Goal: Navigation & Orientation: Understand site structure

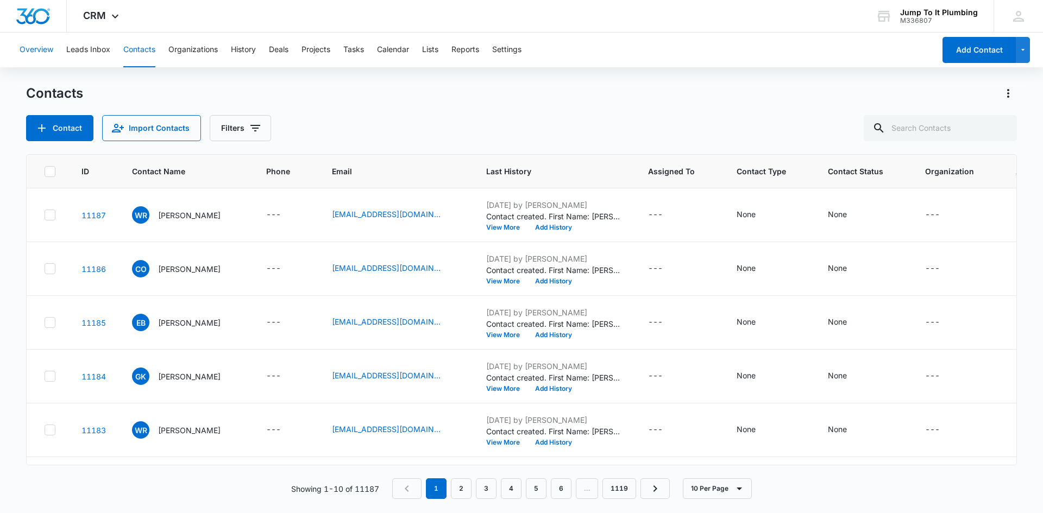
click at [48, 52] on button "Overview" at bounding box center [37, 50] width 34 height 35
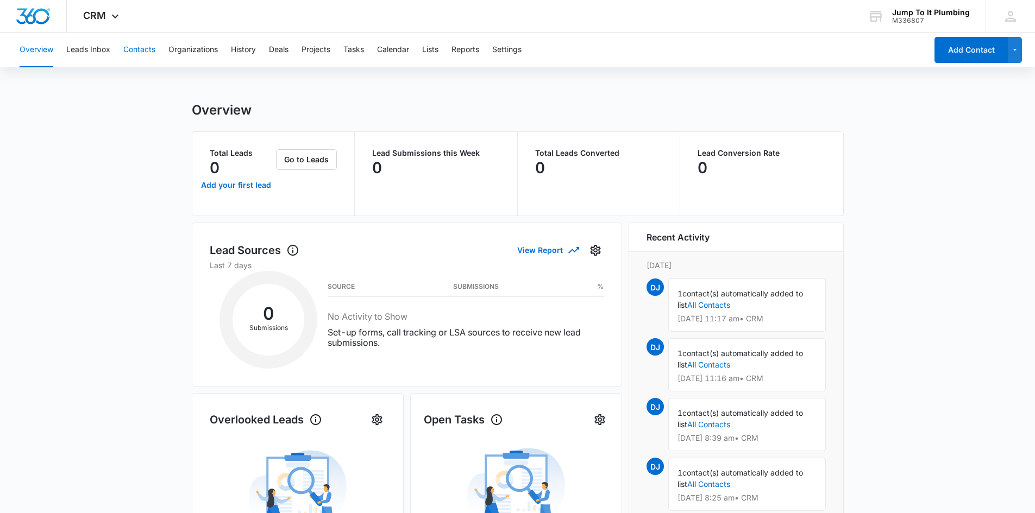
click at [136, 52] on button "Contacts" at bounding box center [139, 50] width 32 height 35
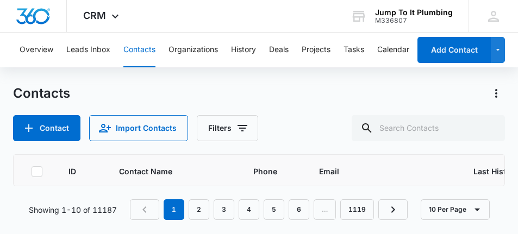
click at [287, 103] on div "Contacts Contact Import Contacts Filters" at bounding box center [259, 113] width 492 height 56
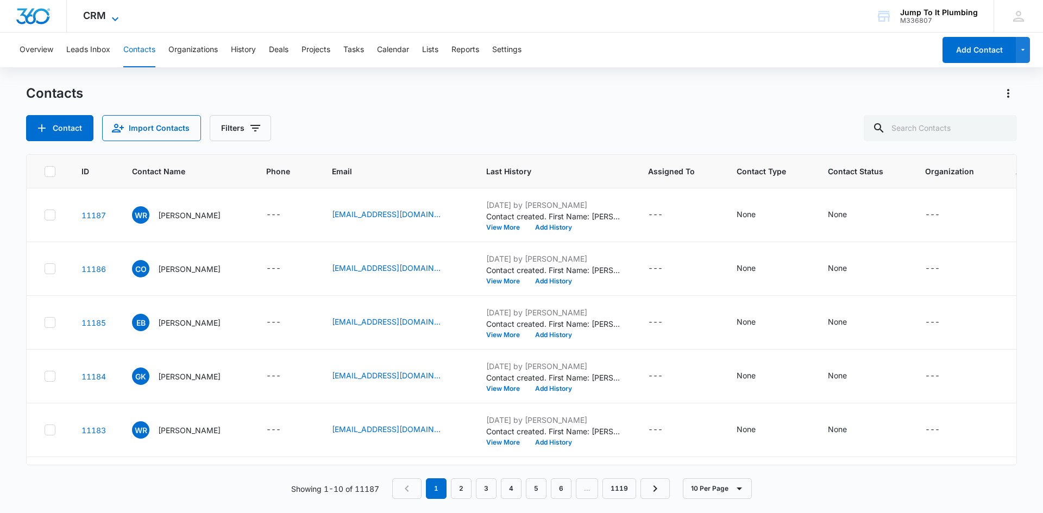
click at [97, 17] on span "CRM" at bounding box center [94, 15] width 23 height 11
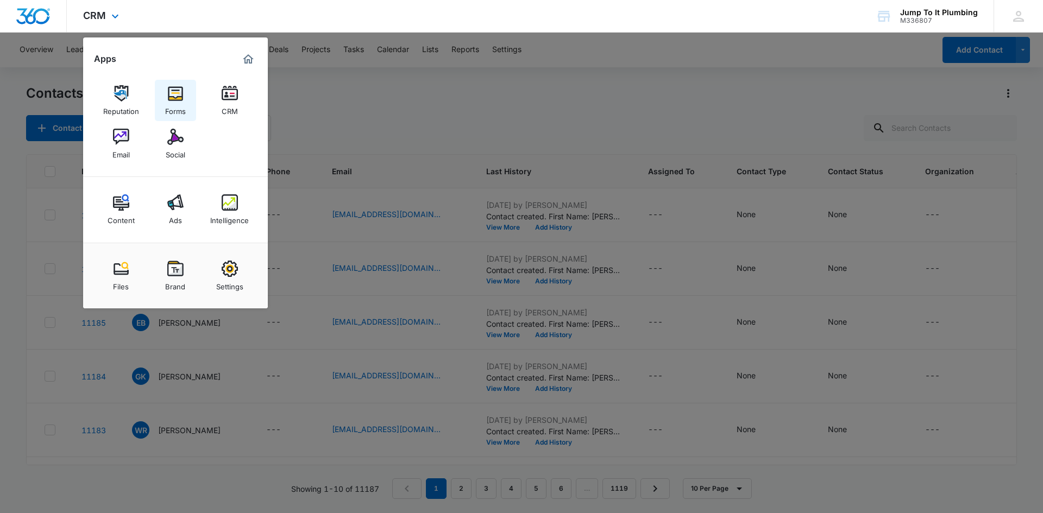
click at [172, 99] on img at bounding box center [175, 93] width 16 height 16
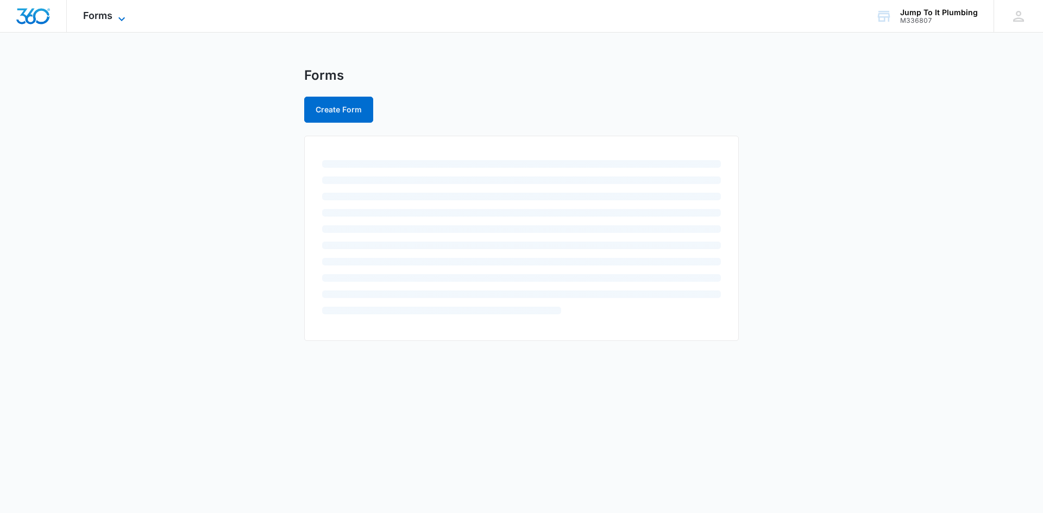
click at [99, 15] on span "Forms" at bounding box center [97, 15] width 29 height 11
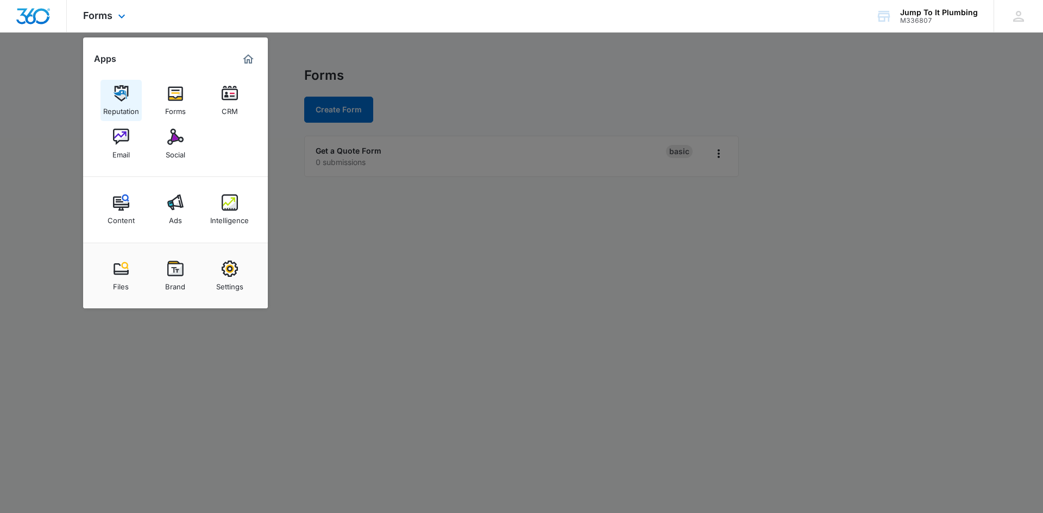
click at [126, 101] on img at bounding box center [121, 93] width 16 height 16
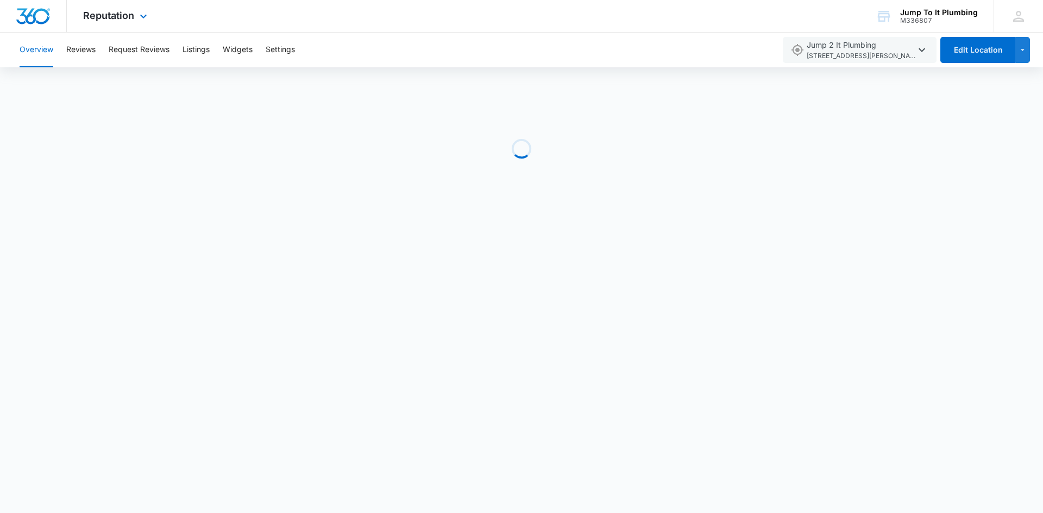
click at [23, 13] on img "Dashboard" at bounding box center [33, 16] width 35 height 16
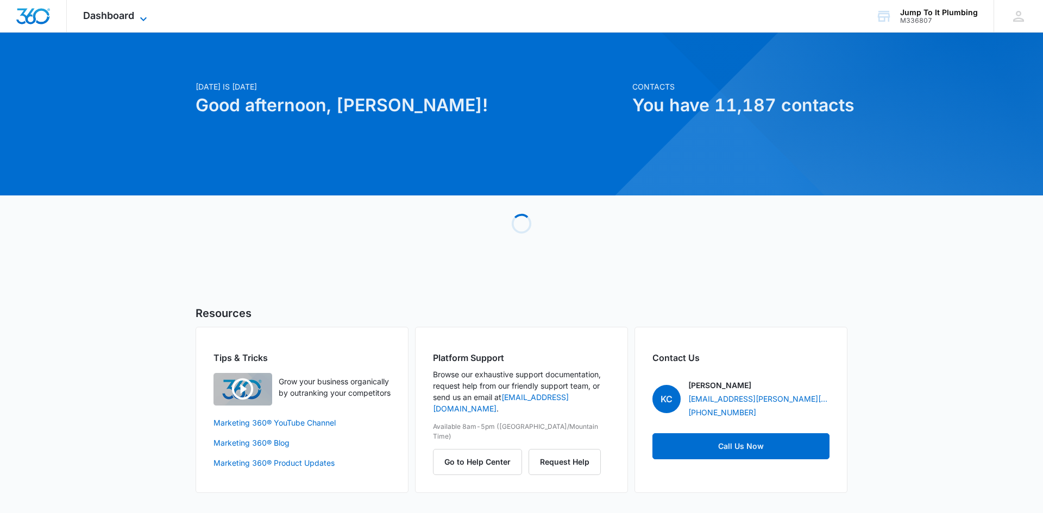
click at [110, 16] on span "Dashboard" at bounding box center [108, 15] width 51 height 11
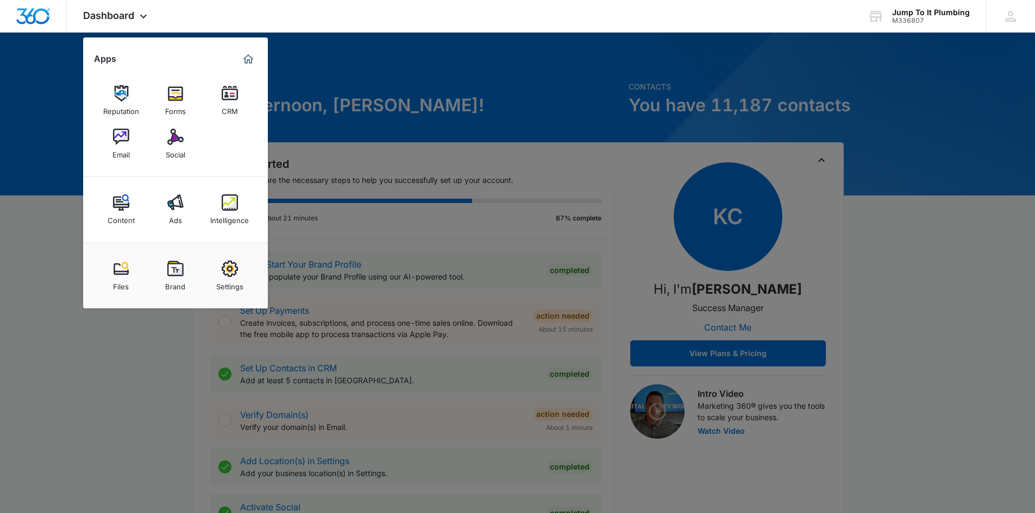
click at [171, 234] on div at bounding box center [517, 256] width 1035 height 513
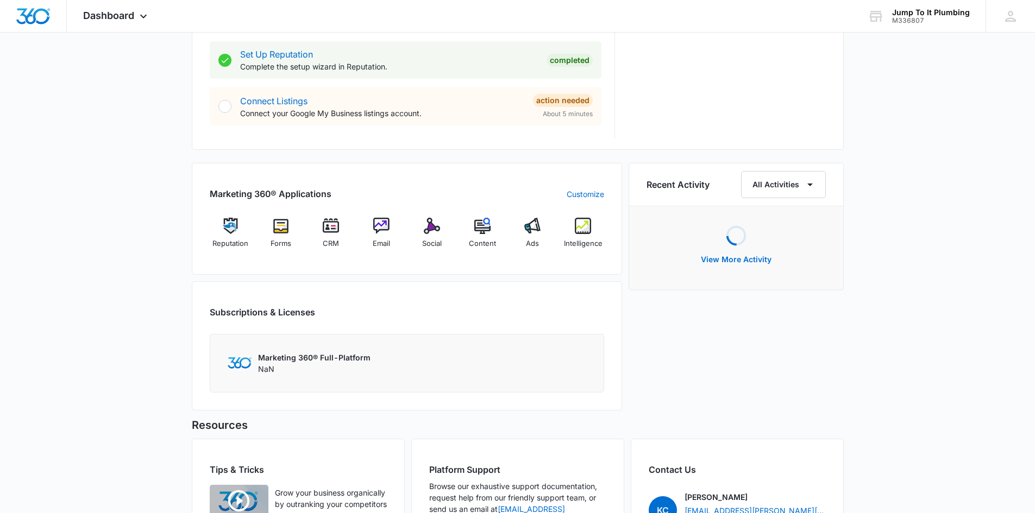
scroll to position [650, 0]
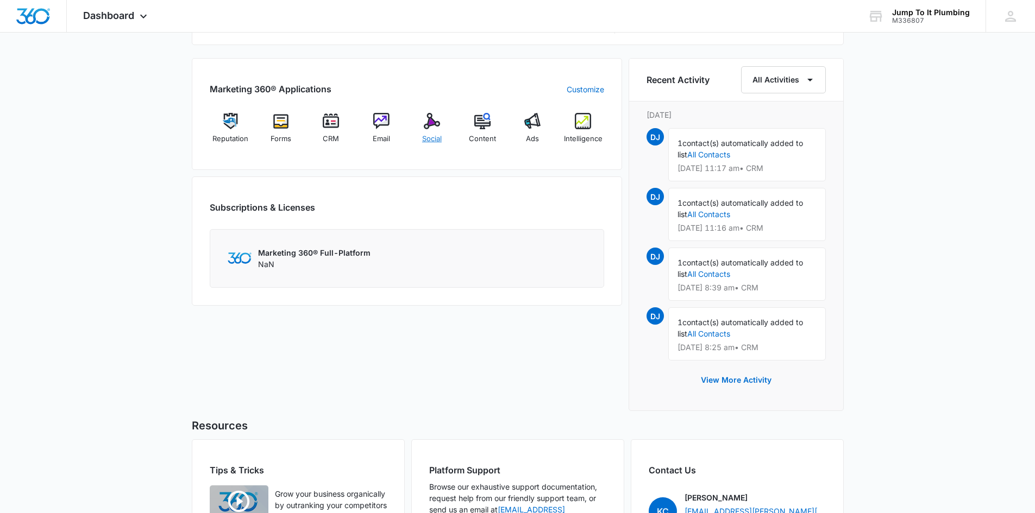
click at [425, 129] on div "Social" at bounding box center [432, 132] width 42 height 39
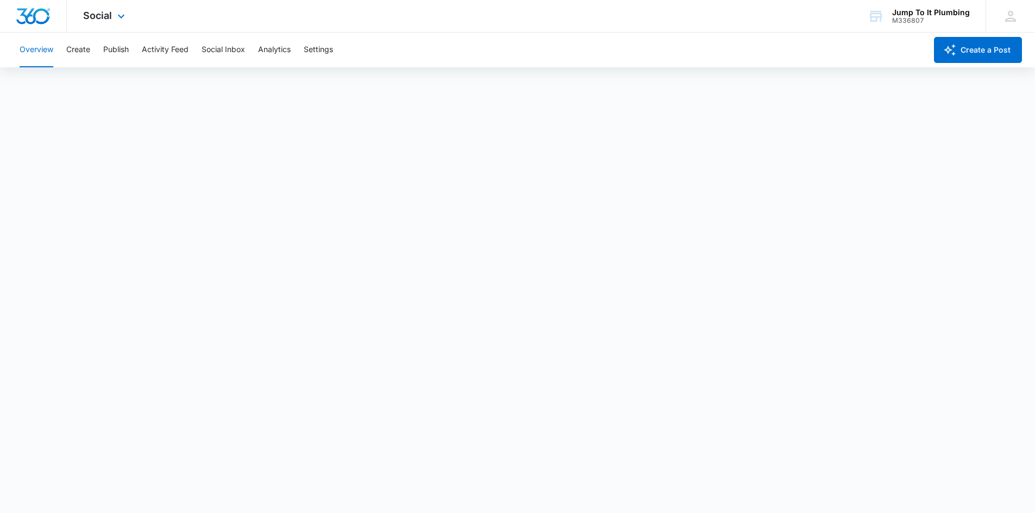
scroll to position [3, 0]
click at [276, 50] on button "Analytics" at bounding box center [274, 50] width 33 height 35
click at [98, 18] on span "Social" at bounding box center [97, 15] width 29 height 11
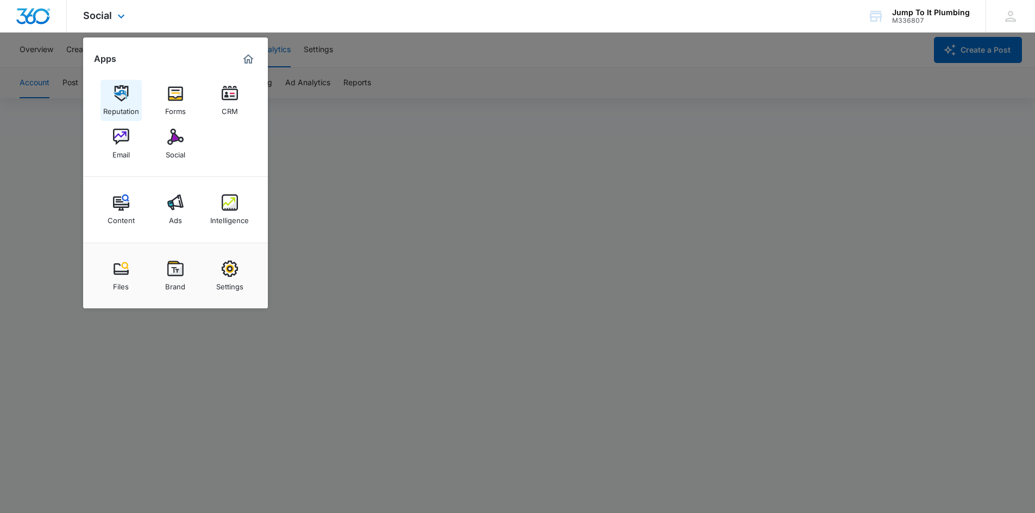
click at [121, 96] on img at bounding box center [121, 93] width 16 height 16
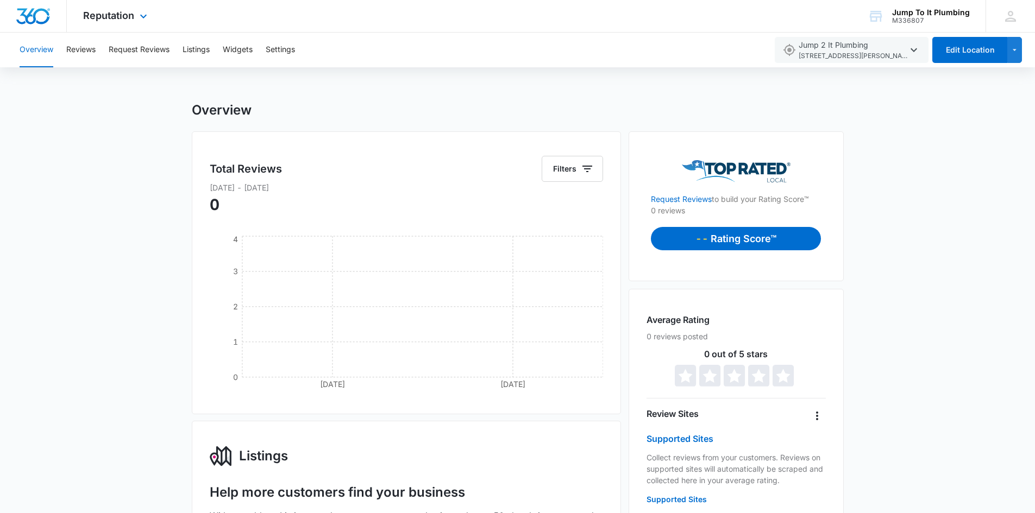
click at [97, 23] on div "Reputation Apps Reputation Forms CRM Email Social Content Ads Intelligence File…" at bounding box center [116, 16] width 99 height 32
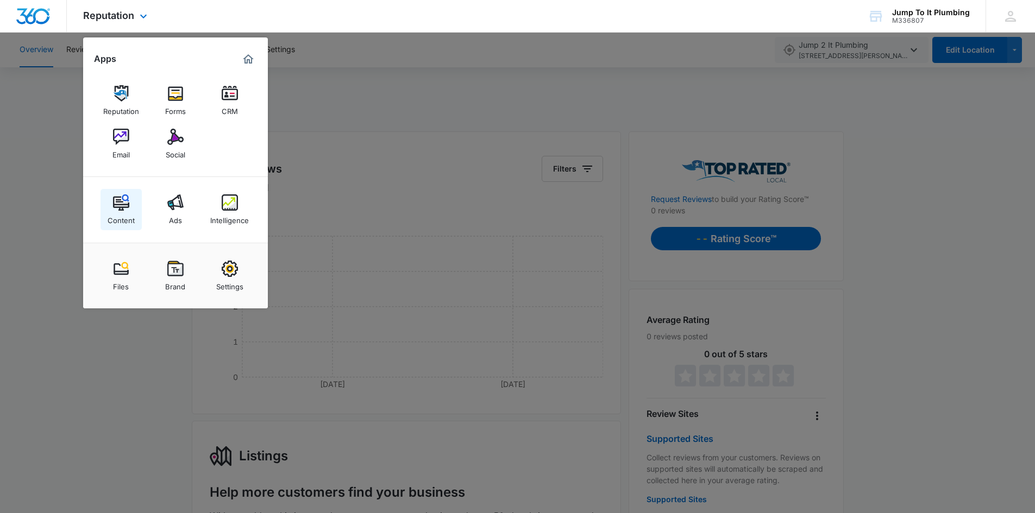
click at [127, 217] on div "Content" at bounding box center [121, 218] width 27 height 14
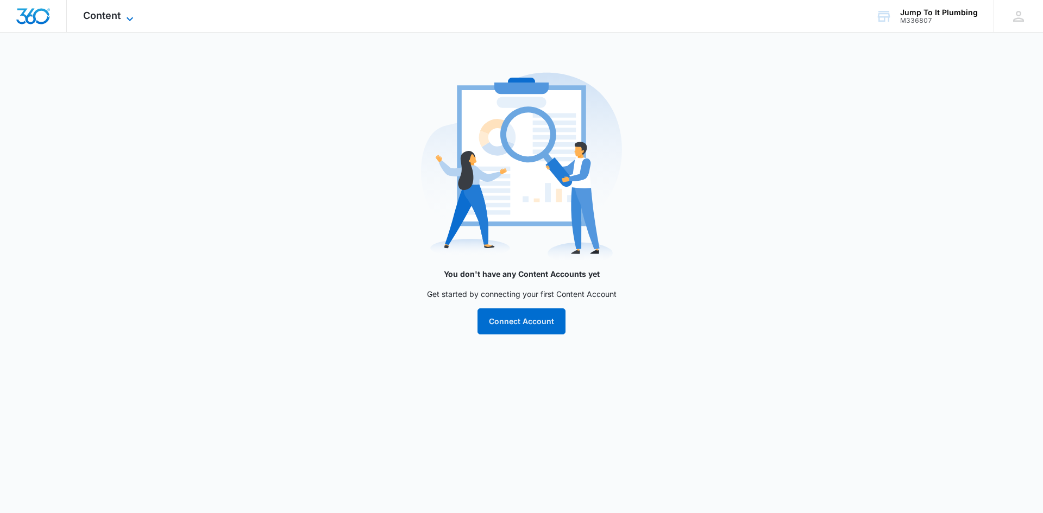
click at [108, 17] on span "Content" at bounding box center [101, 15] width 37 height 11
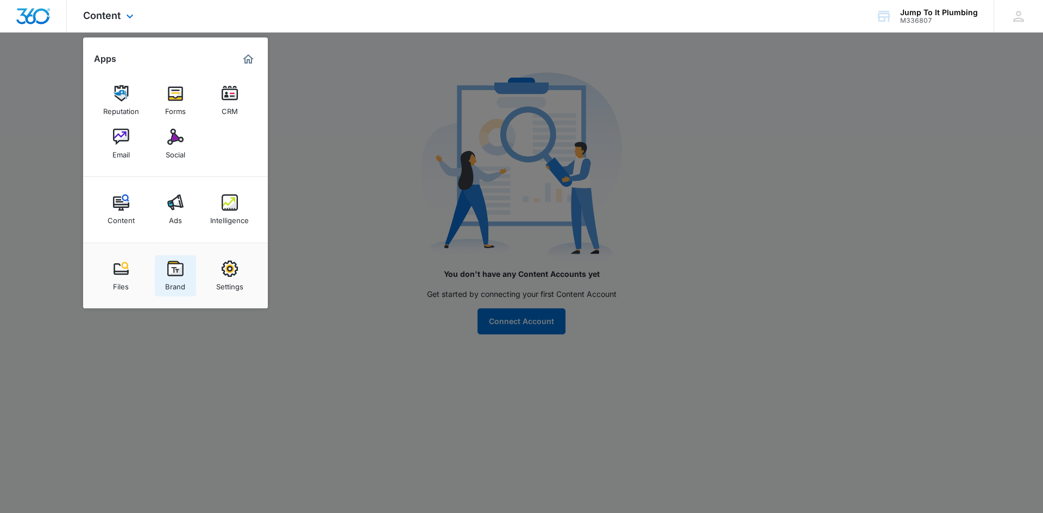
click at [189, 234] on link "Brand" at bounding box center [175, 275] width 41 height 41
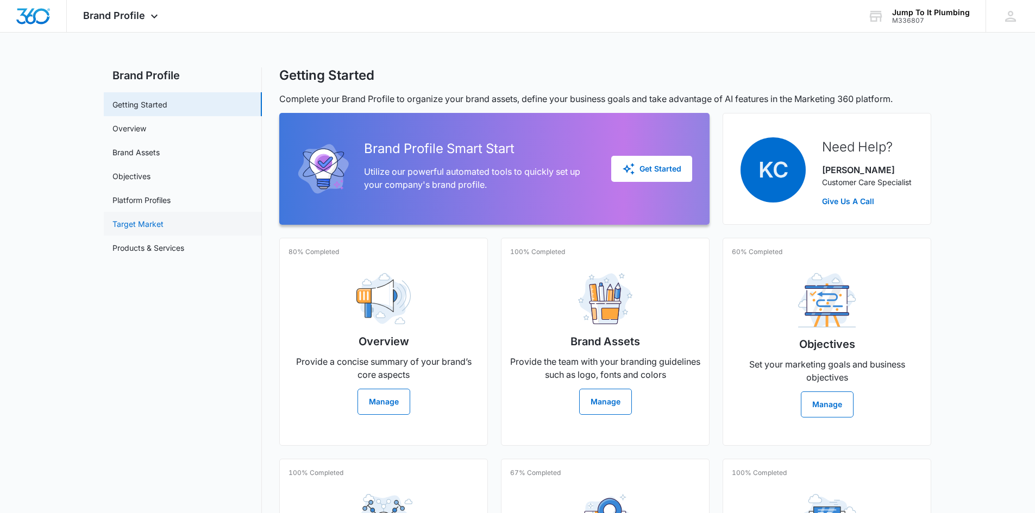
click at [130, 228] on link "Target Market" at bounding box center [137, 223] width 51 height 11
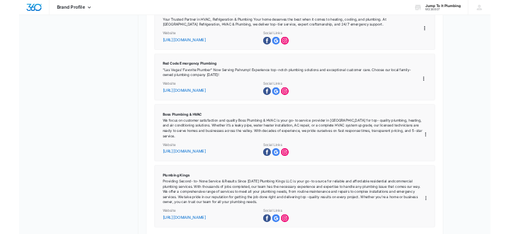
scroll to position [2040, 0]
